Goal: Use online tool/utility: Utilize a website feature to perform a specific function

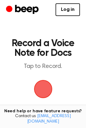
click at [43, 88] on span "button" at bounding box center [42, 88] width 27 height 27
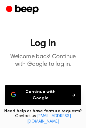
click at [59, 91] on button "Continue with Google" at bounding box center [43, 95] width 76 height 20
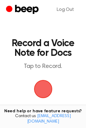
click at [44, 87] on span "button" at bounding box center [43, 89] width 29 height 29
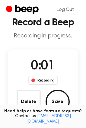
scroll to position [30, 0]
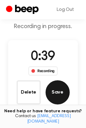
click at [62, 92] on button "Save" at bounding box center [58, 92] width 24 height 24
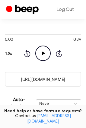
scroll to position [91, 0]
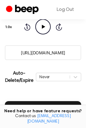
drag, startPoint x: 15, startPoint y: 53, endPoint x: 80, endPoint y: 51, distance: 64.9
click at [80, 51] on input "https://beep.audio/ZmDcpPW" at bounding box center [43, 52] width 76 height 15
click at [42, 52] on input "https://beep.audio/ZmDcpPW" at bounding box center [43, 52] width 76 height 15
drag, startPoint x: 14, startPoint y: 51, endPoint x: 74, endPoint y: 55, distance: 59.9
click at [74, 55] on input "https://beep.audio/ZmDcpPW" at bounding box center [43, 52] width 76 height 15
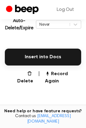
scroll to position [151, 0]
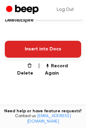
click at [42, 50] on button "Insert into Docs" at bounding box center [43, 49] width 76 height 17
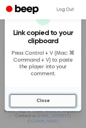
click at [46, 100] on button "Close" at bounding box center [43, 100] width 67 height 13
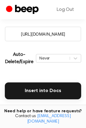
scroll to position [103, 0]
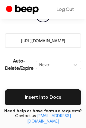
click at [37, 42] on input "https://beep.audio/ZmDcpPW" at bounding box center [43, 40] width 76 height 15
drag, startPoint x: 15, startPoint y: 41, endPoint x: 94, endPoint y: 42, distance: 78.8
click at [86, 42] on html "Log Out Your Recording is Ready Copy the link and paste it anywhere 0:00 0:39 Y…" at bounding box center [43, 61] width 86 height 329
click at [39, 40] on input "https://beep.audio/ZmDcpPW" at bounding box center [43, 40] width 76 height 15
click at [18, 40] on input "https://beep.audio/ZmDcpPW" at bounding box center [43, 40] width 76 height 15
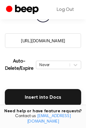
click at [18, 40] on input "https://beep.audio/ZmDcpPW" at bounding box center [43, 40] width 76 height 15
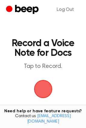
click at [44, 85] on span "button" at bounding box center [43, 89] width 32 height 32
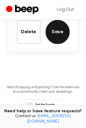
click at [56, 34] on button "Save" at bounding box center [58, 32] width 24 height 24
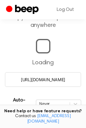
scroll to position [64, 0]
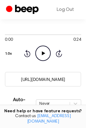
click at [49, 82] on input "[URL][DOMAIN_NAME]" at bounding box center [43, 79] width 76 height 15
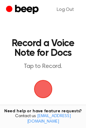
click at [43, 81] on span "button" at bounding box center [43, 89] width 17 height 17
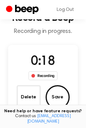
scroll to position [60, 0]
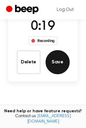
click at [57, 67] on button "Save" at bounding box center [58, 62] width 24 height 24
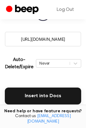
scroll to position [103, 0]
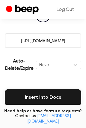
click at [37, 40] on input "[URL][DOMAIN_NAME]" at bounding box center [43, 40] width 76 height 15
click at [44, 38] on input "[URL][DOMAIN_NAME]" at bounding box center [43, 40] width 76 height 15
click at [45, 41] on input "[URL][DOMAIN_NAME]" at bounding box center [43, 40] width 76 height 15
click at [51, 43] on input "https://beep.audio/DeerOaB" at bounding box center [43, 40] width 76 height 15
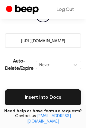
click at [51, 41] on input "https://beep.audio/DeerOaB" at bounding box center [43, 40] width 76 height 15
click at [43, 39] on input "https://beep.audio/DeerOaB" at bounding box center [43, 40] width 76 height 15
click at [44, 42] on input "https://beep.audio/DeerOaB" at bounding box center [43, 40] width 76 height 15
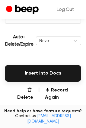
scroll to position [163, 0]
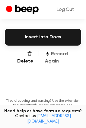
click at [56, 55] on button "Record Again" at bounding box center [63, 57] width 36 height 14
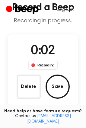
scroll to position [60, 0]
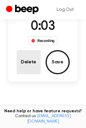
click at [31, 65] on button "Delete" at bounding box center [29, 62] width 24 height 24
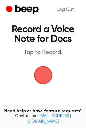
scroll to position [0, 0]
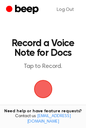
click at [35, 89] on span "button" at bounding box center [43, 89] width 17 height 17
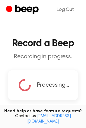
click at [51, 68] on main "Record a Beep Recording in progress. Processing... Tired of copying and pasting…" at bounding box center [43, 90] width 86 height 181
click at [49, 89] on span "Processing..." at bounding box center [53, 85] width 32 height 9
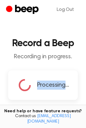
click at [49, 89] on span "Processing..." at bounding box center [53, 85] width 32 height 9
click at [49, 86] on span "Processing..." at bounding box center [53, 85] width 32 height 9
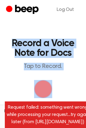
click at [49, 86] on span "button" at bounding box center [43, 89] width 18 height 18
